Goal: Task Accomplishment & Management: Manage account settings

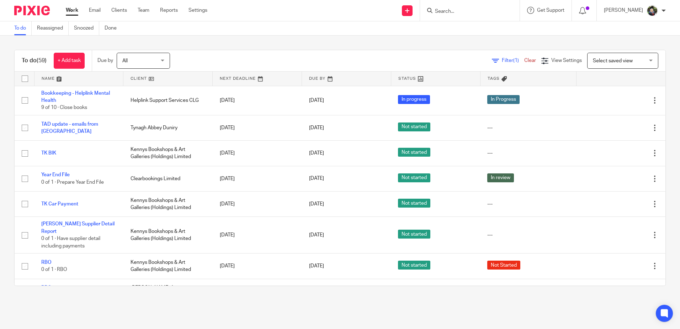
scroll to position [1277, 0]
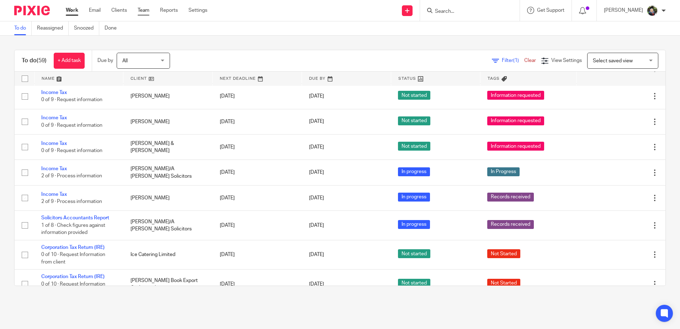
click at [144, 12] on link "Team" at bounding box center [144, 10] width 12 height 7
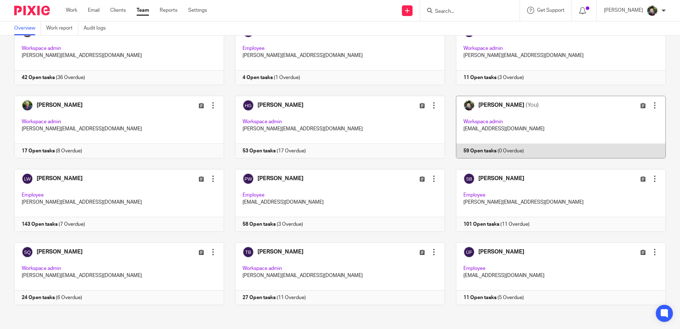
scroll to position [55, 0]
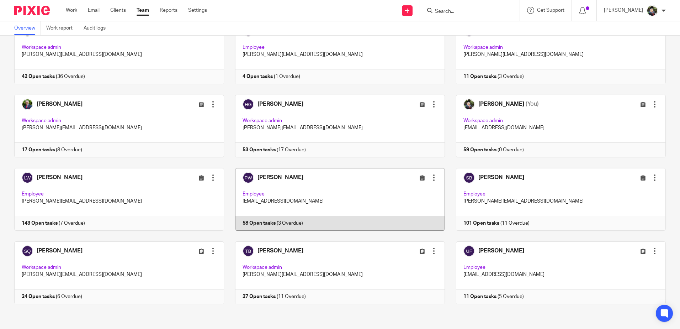
click at [301, 188] on link at bounding box center [334, 199] width 221 height 63
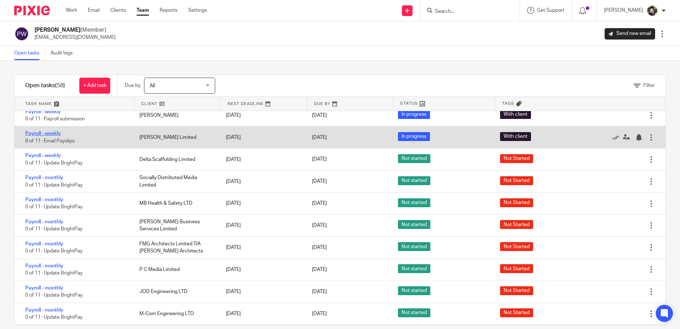
scroll to position [107, 0]
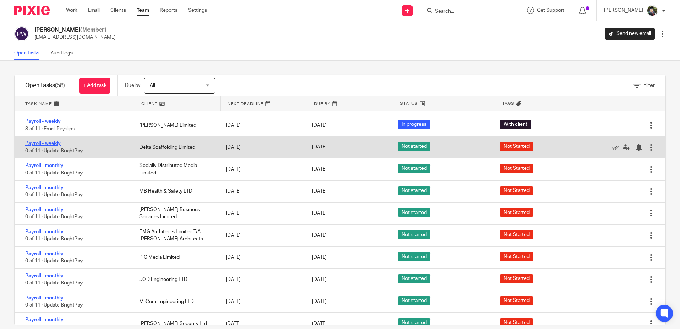
click at [52, 143] on link "Payroll - weekly" at bounding box center [43, 143] width 36 height 5
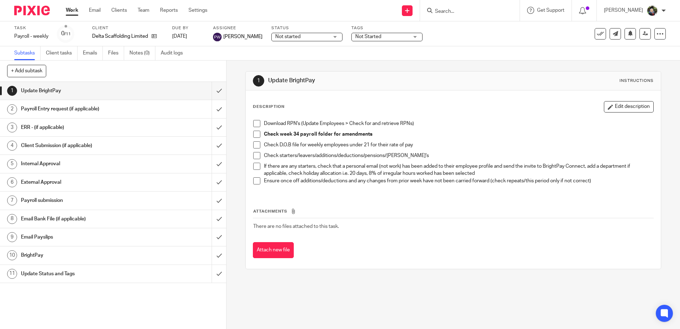
click at [308, 36] on span "Not started" at bounding box center [301, 36] width 53 height 7
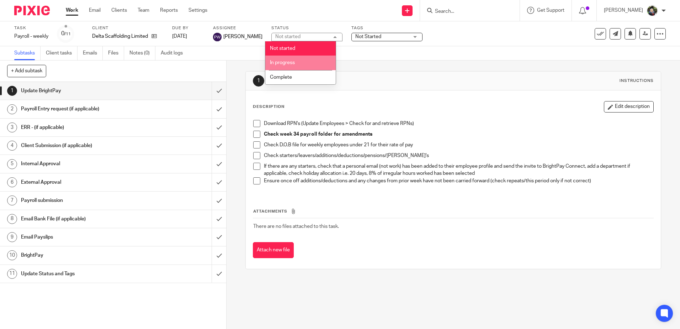
click at [305, 63] on li "In progress" at bounding box center [300, 62] width 70 height 15
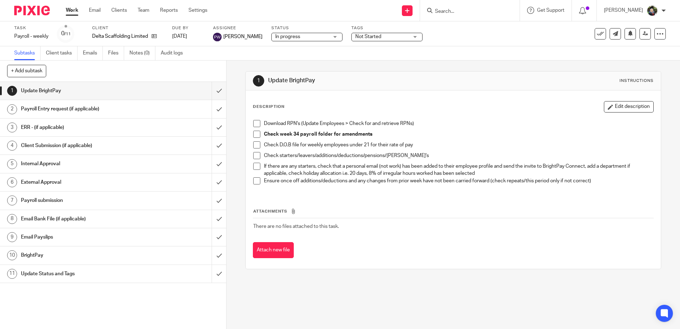
click at [384, 36] on span "Not Started" at bounding box center [381, 36] width 53 height 7
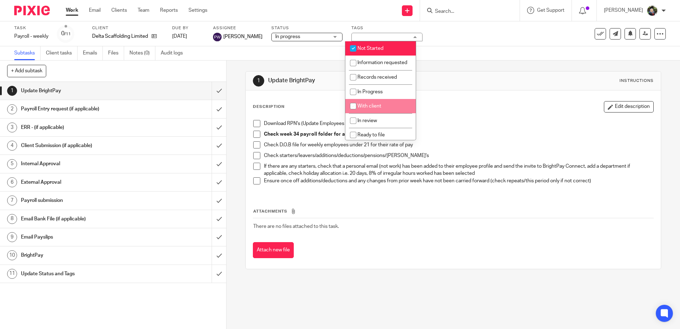
click at [379, 110] on li "With client" at bounding box center [380, 106] width 70 height 15
checkbox input "true"
click at [379, 42] on li "Not Started" at bounding box center [380, 48] width 70 height 15
checkbox input "false"
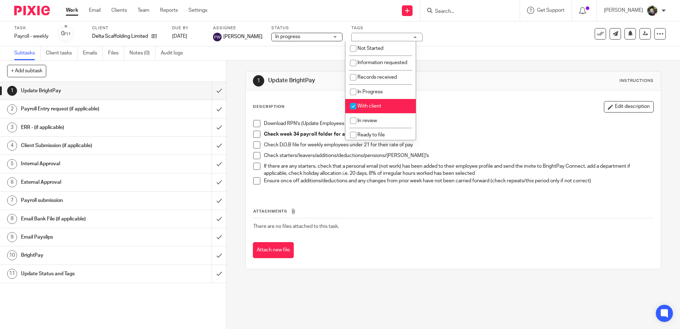
click at [470, 53] on div "Subtasks Client tasks Emails Files Notes (0) Audit logs" at bounding box center [340, 53] width 680 height 14
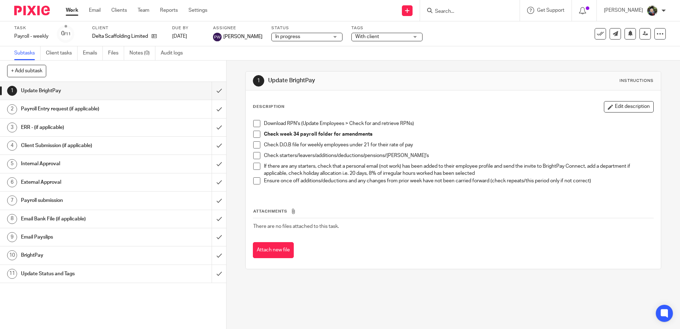
click at [257, 126] on span at bounding box center [256, 123] width 7 height 7
click at [257, 133] on span at bounding box center [256, 134] width 7 height 7
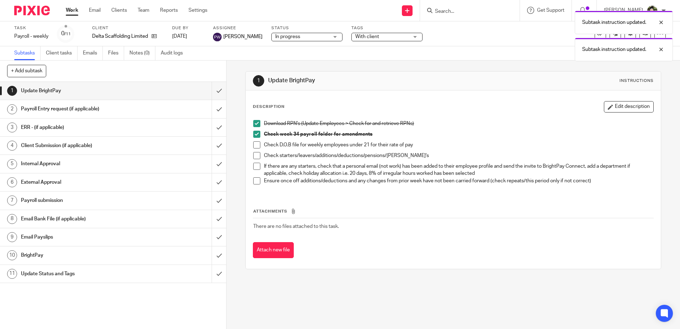
click at [256, 146] on span at bounding box center [256, 144] width 7 height 7
click at [256, 155] on span at bounding box center [256, 155] width 7 height 7
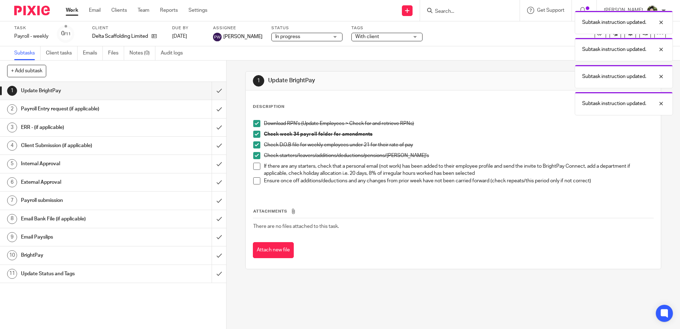
click at [255, 166] on span at bounding box center [256, 166] width 7 height 7
click at [255, 179] on span at bounding box center [256, 180] width 7 height 7
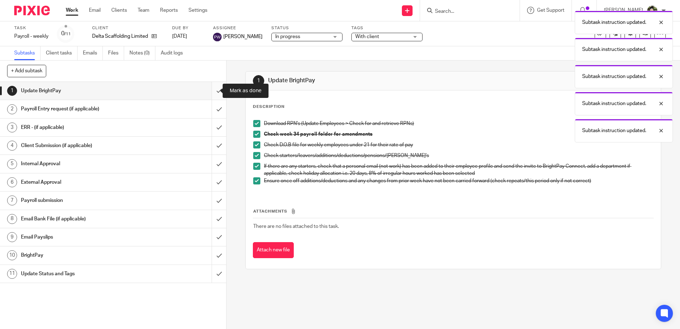
click at [214, 93] on input "submit" at bounding box center [113, 91] width 226 height 18
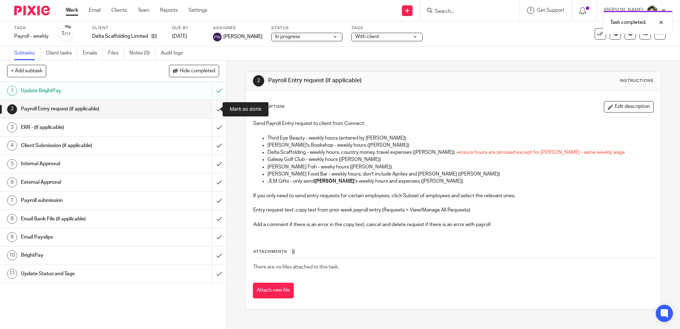
click at [213, 110] on input "submit" at bounding box center [113, 109] width 226 height 18
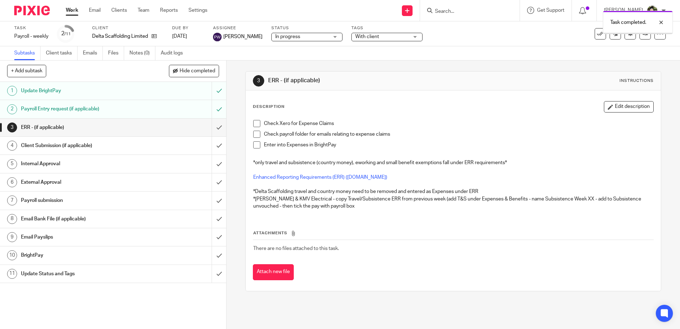
click at [444, 87] on div "3 ERR - (if applicable) Instructions" at bounding box center [453, 81] width 415 height 19
click at [144, 9] on link "Team" at bounding box center [144, 10] width 12 height 7
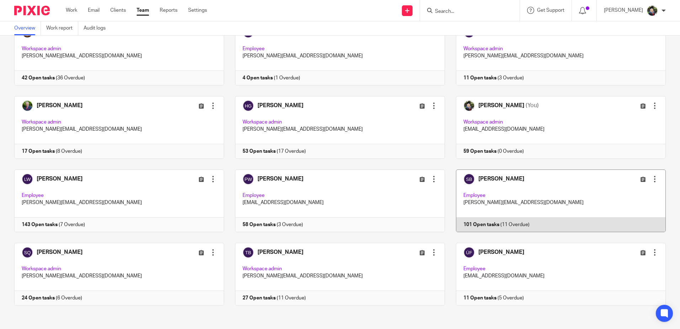
scroll to position [55, 0]
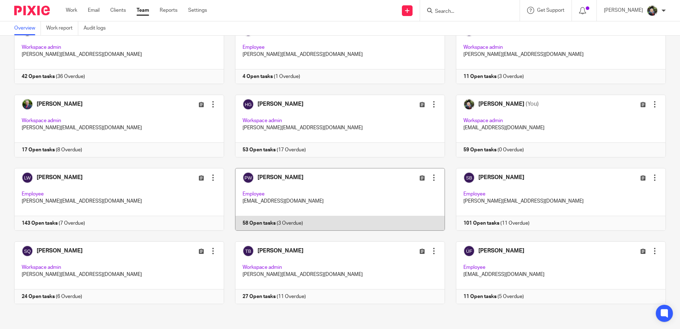
click at [324, 202] on link at bounding box center [334, 199] width 221 height 63
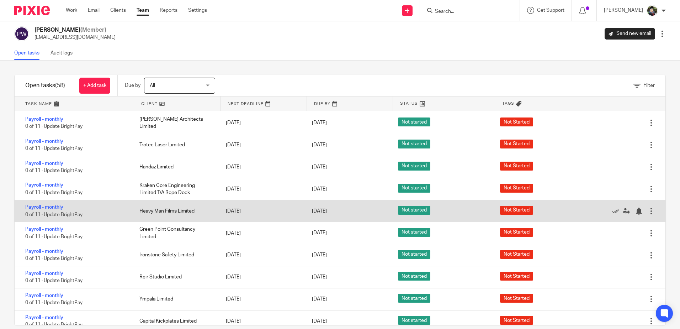
scroll to position [11, 0]
